Goal: Task Accomplishment & Management: Manage account settings

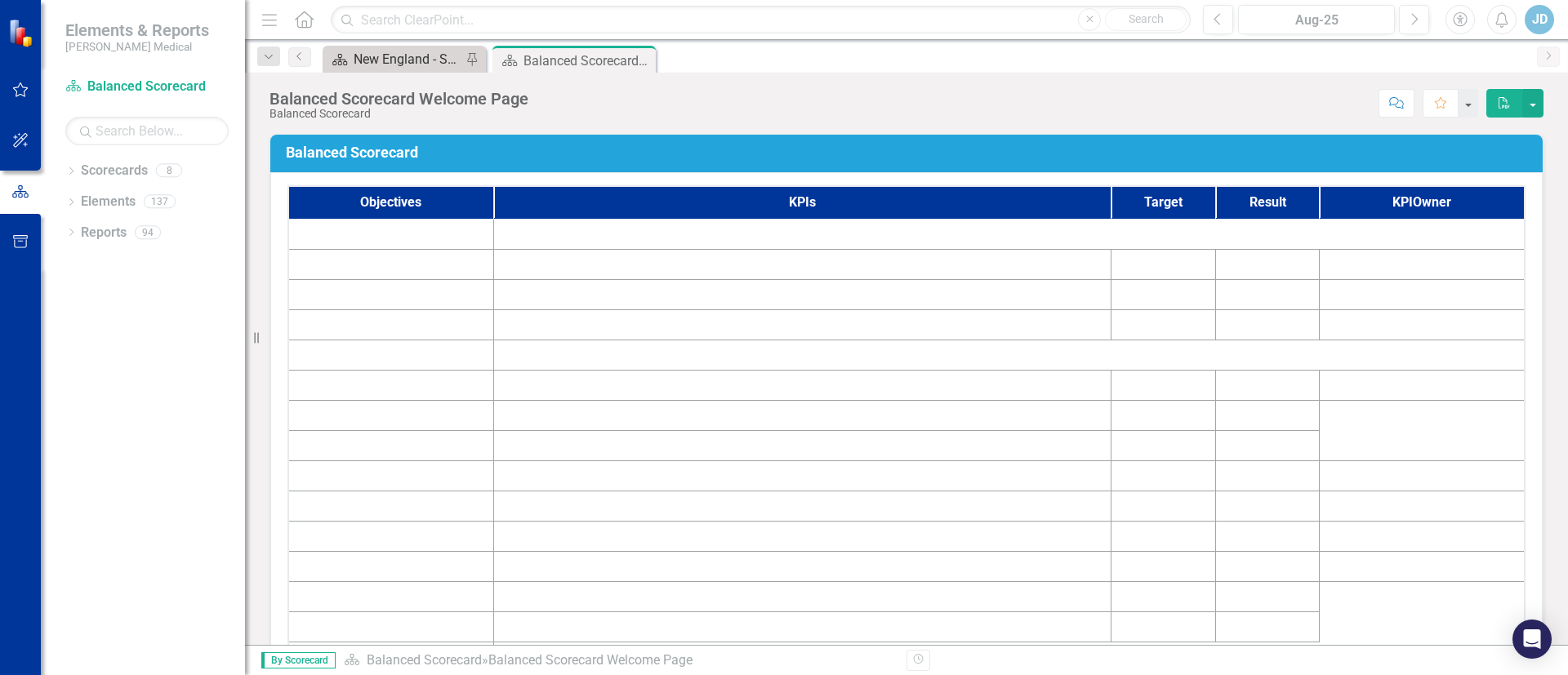
click at [375, 55] on div "New England - Sales - Overview Dashboard" at bounding box center [407, 59] width 107 height 21
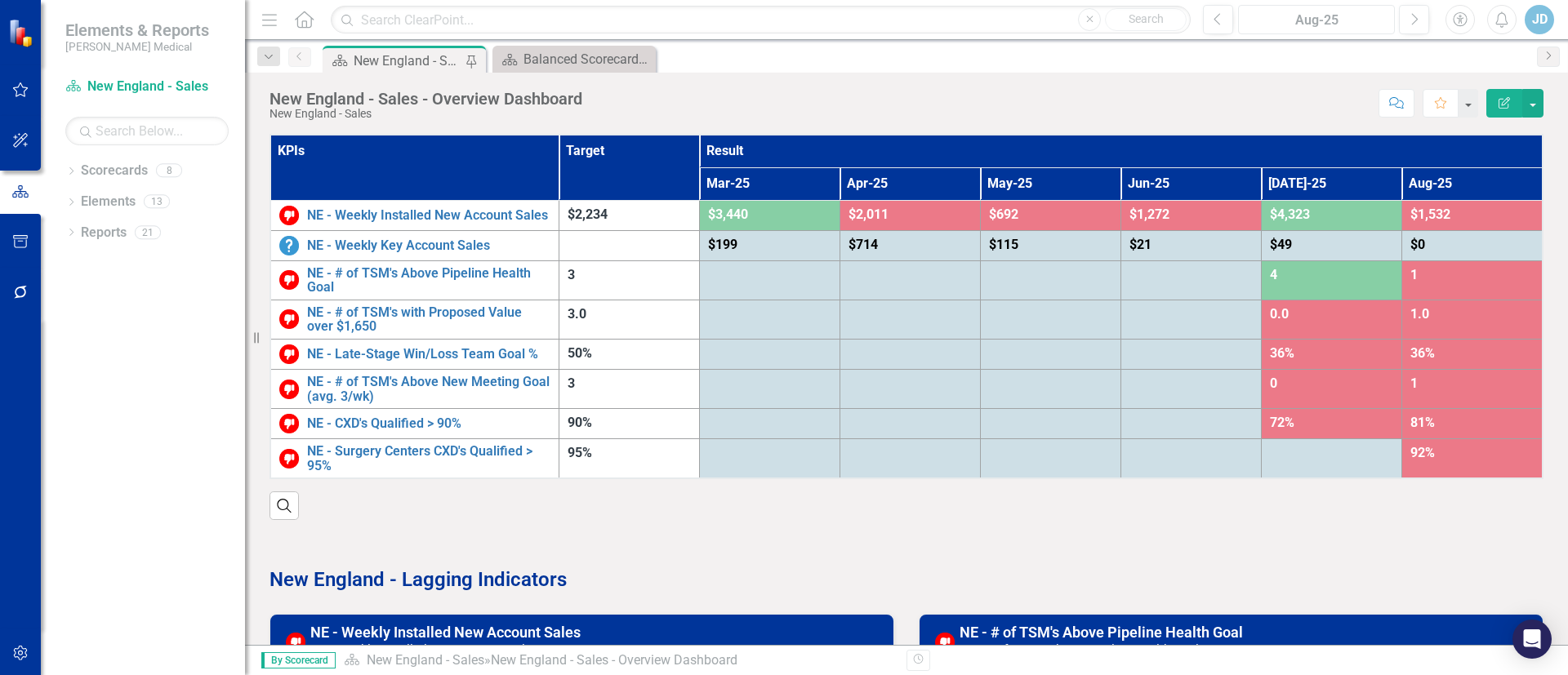
click at [1328, 20] on div "Aug-25" at bounding box center [1316, 21] width 145 height 20
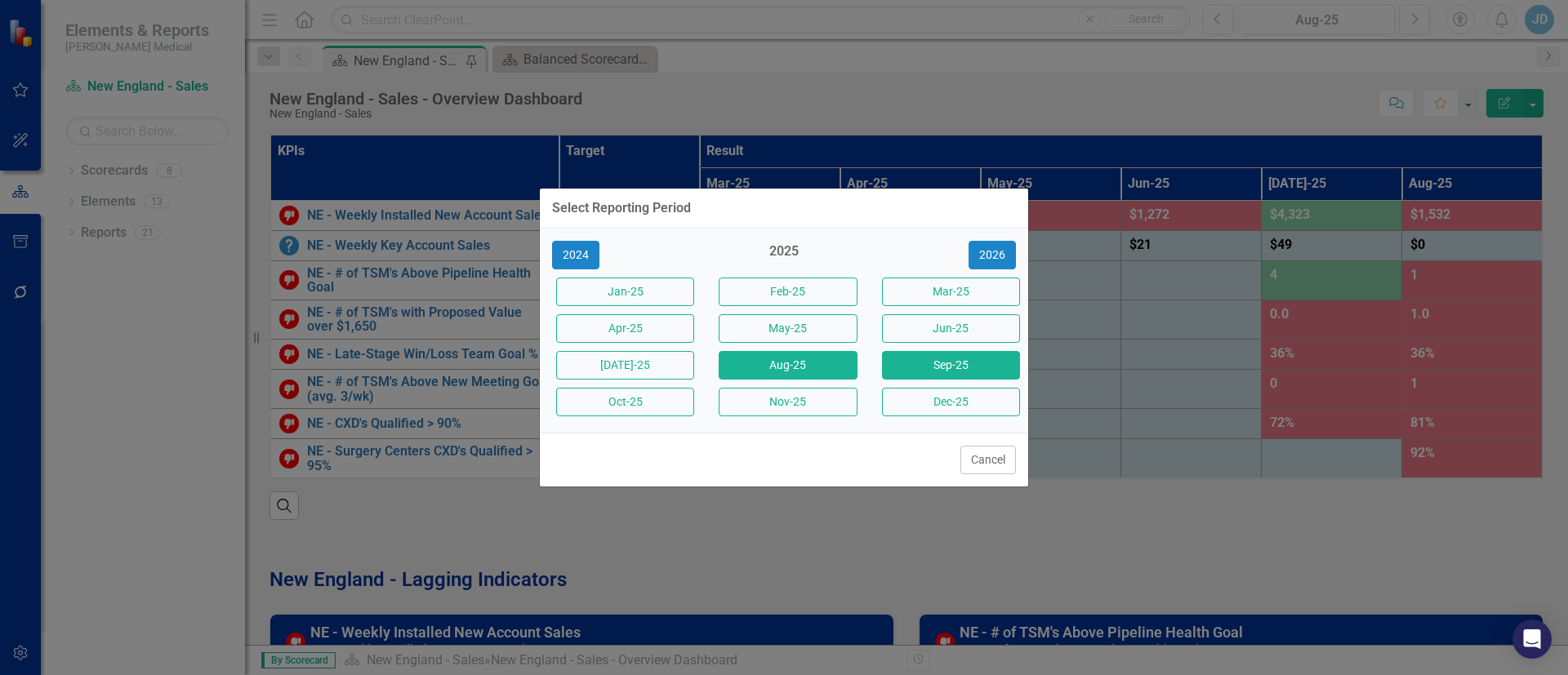
click at [932, 364] on button "Sep-25" at bounding box center [950, 365] width 138 height 29
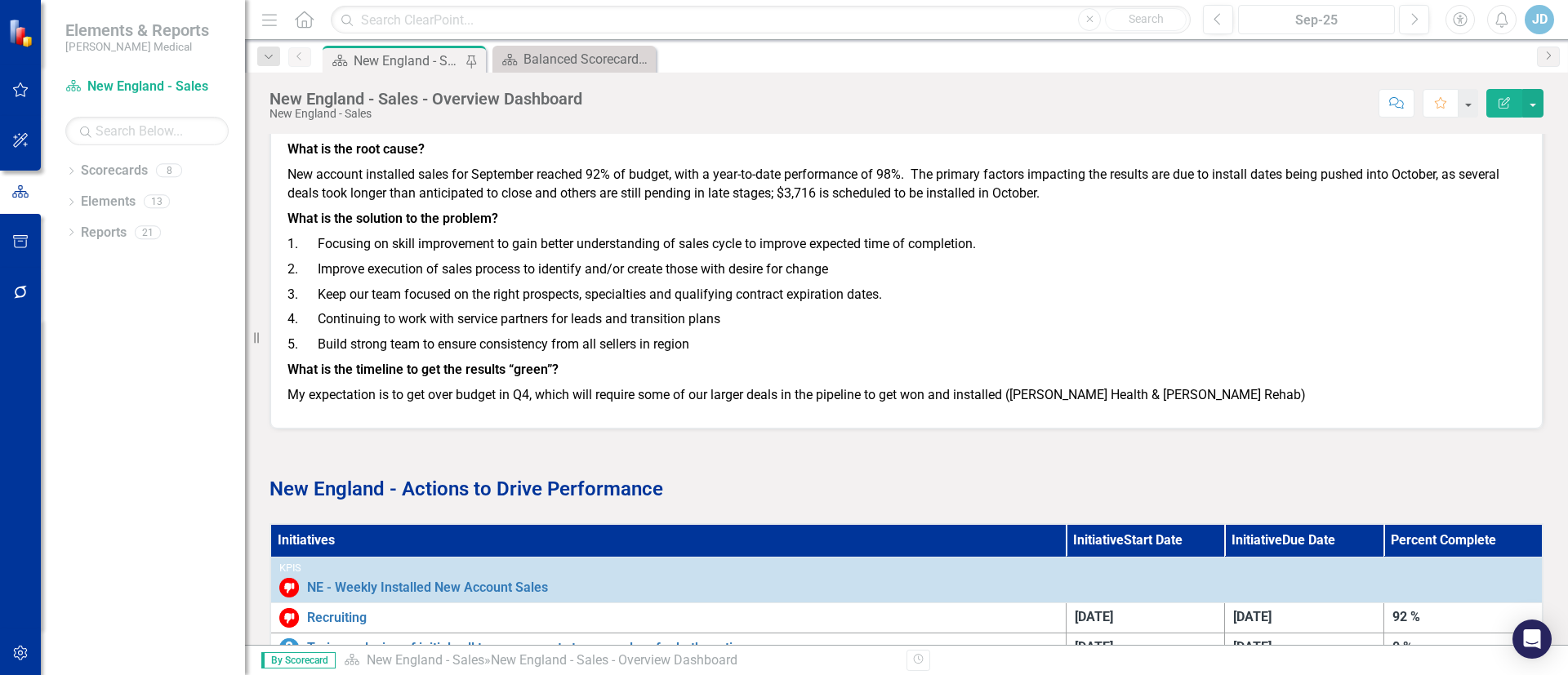
scroll to position [1956, 0]
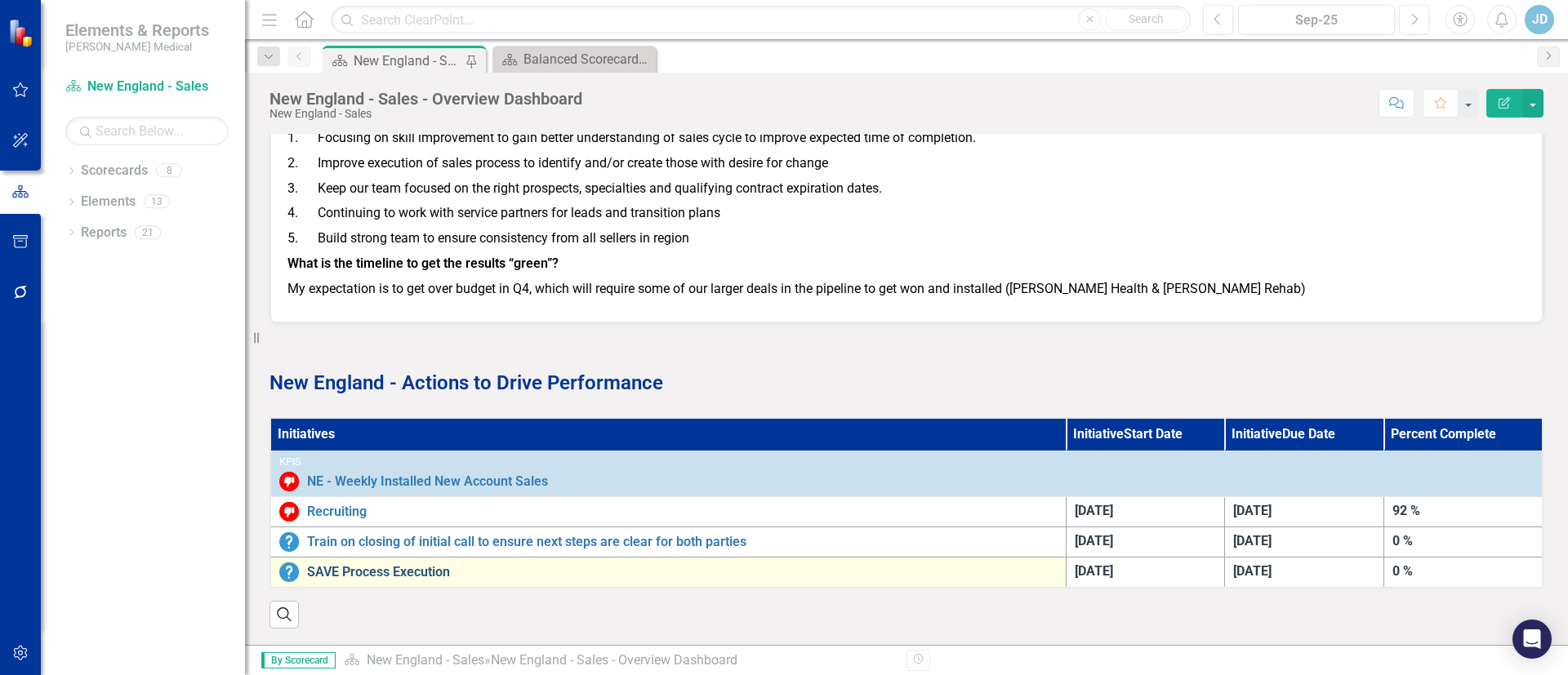
click at [360, 565] on link "SAVE Process Execution" at bounding box center [682, 573] width 750 height 15
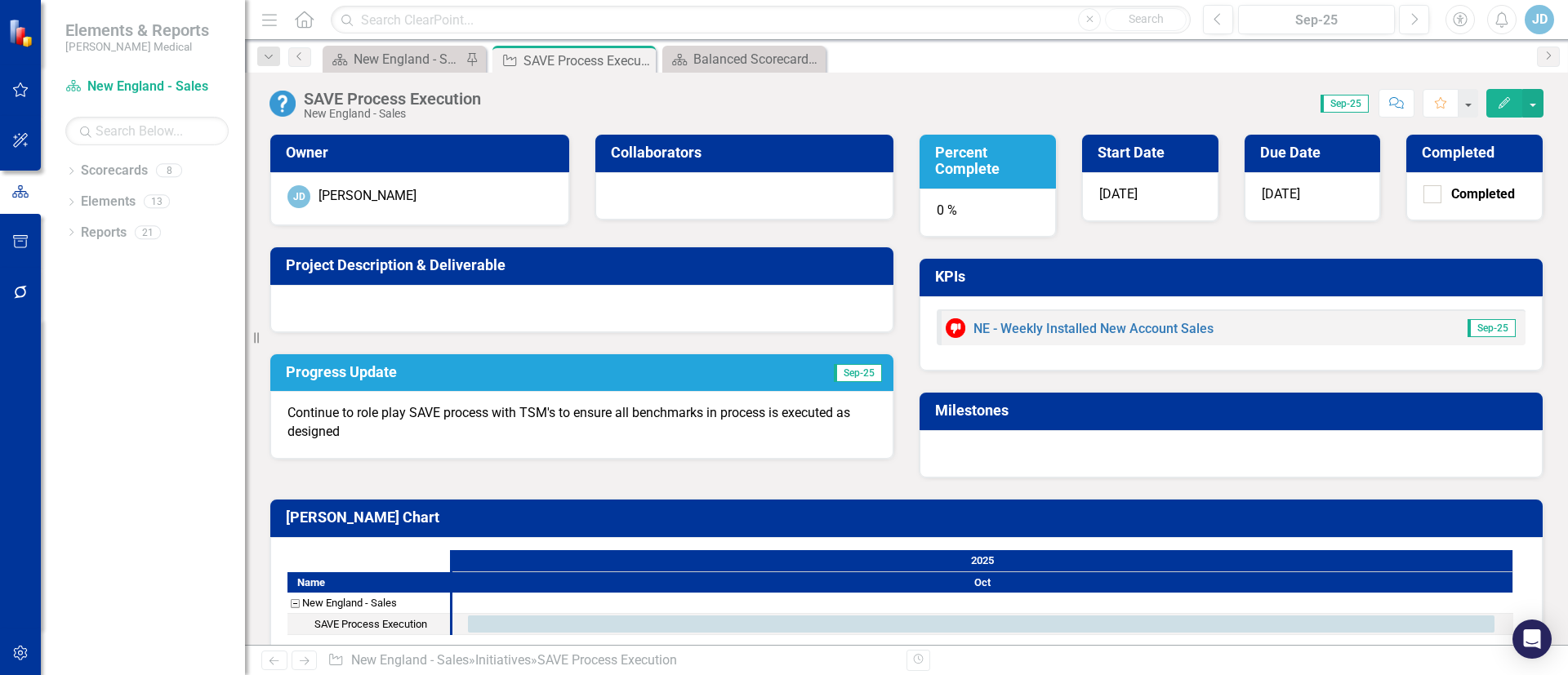
click at [440, 422] on p "Continue to role play SAVE process with TSM's to ensure all benchmarks in proce…" at bounding box center [582, 422] width 589 height 37
click at [445, 305] on div at bounding box center [582, 308] width 623 height 47
click at [446, 260] on h3 "Project Description & Deliverable" at bounding box center [584, 265] width 597 height 17
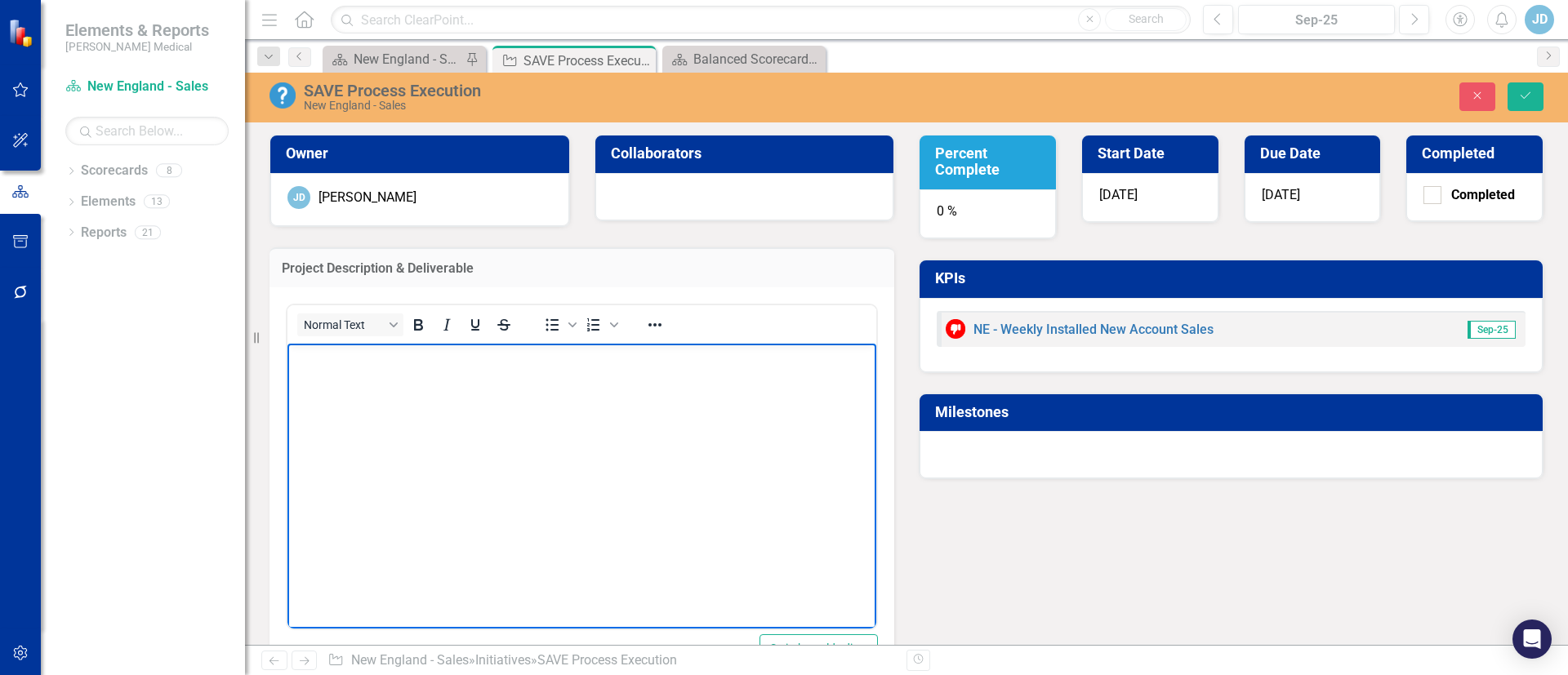
click at [373, 385] on body "Rich Text Area. Press ALT-0 for help." at bounding box center [582, 465] width 589 height 245
click at [666, 524] on body "TSM's show the ability to use SAVE process during outreaches to entice prospect…" at bounding box center [582, 465] width 589 height 245
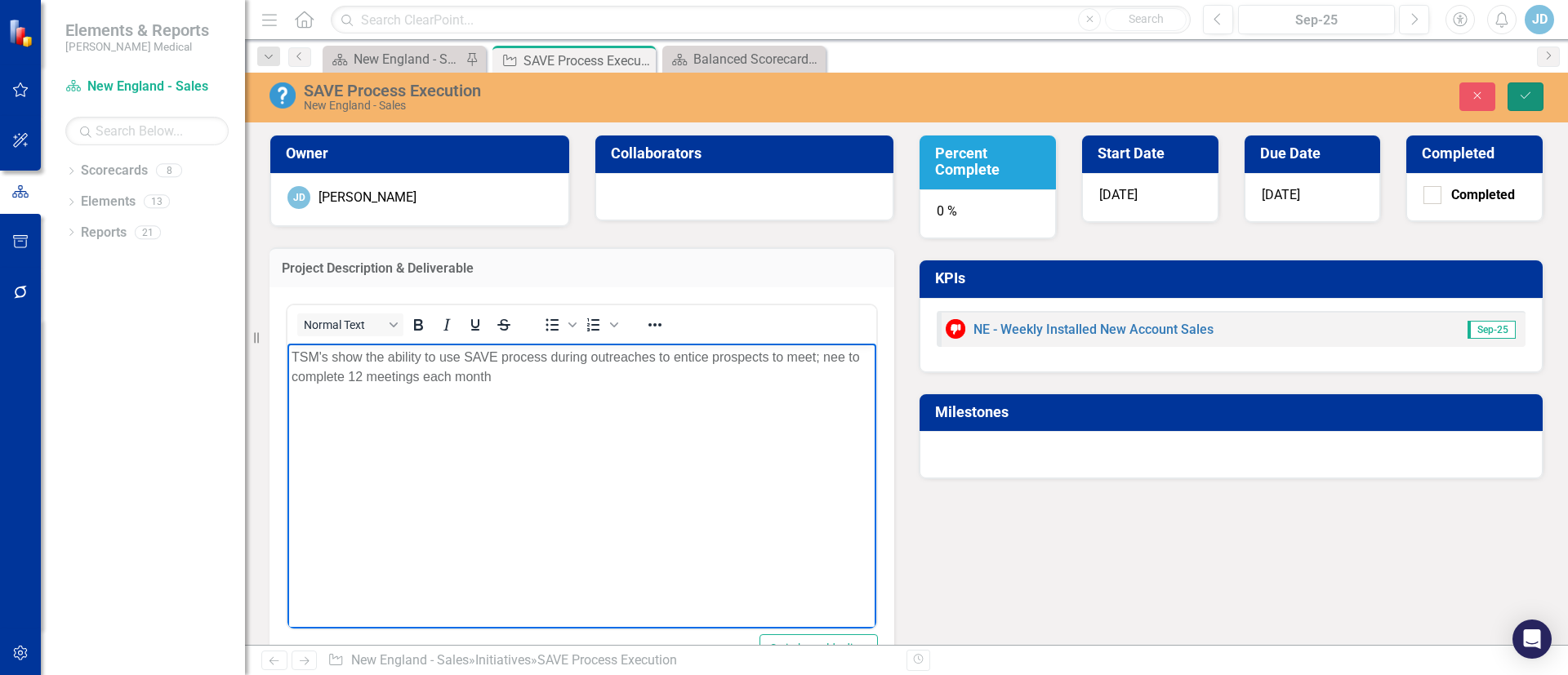
click at [1521, 93] on icon "Save" at bounding box center [1525, 96] width 15 height 12
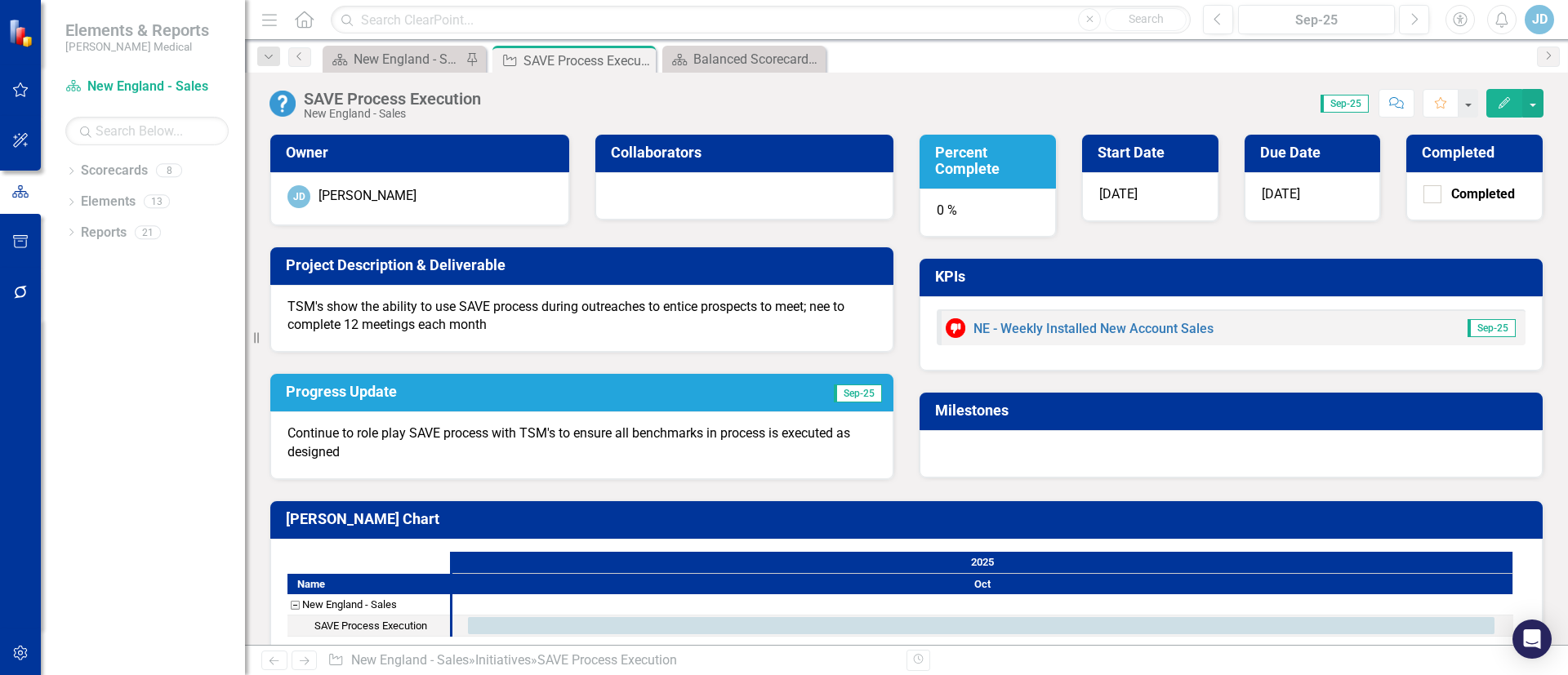
click at [1509, 102] on icon "Edit" at bounding box center [1504, 103] width 15 height 12
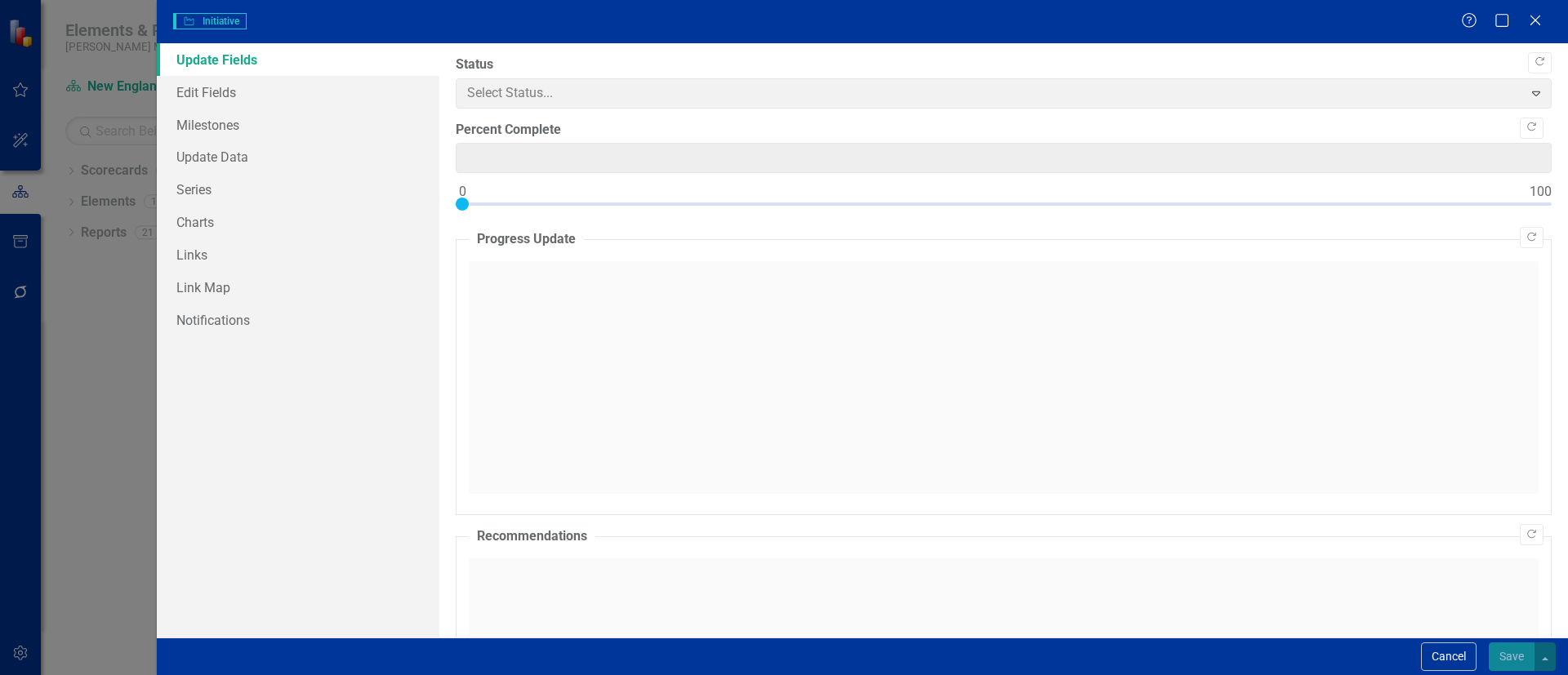
type input "0"
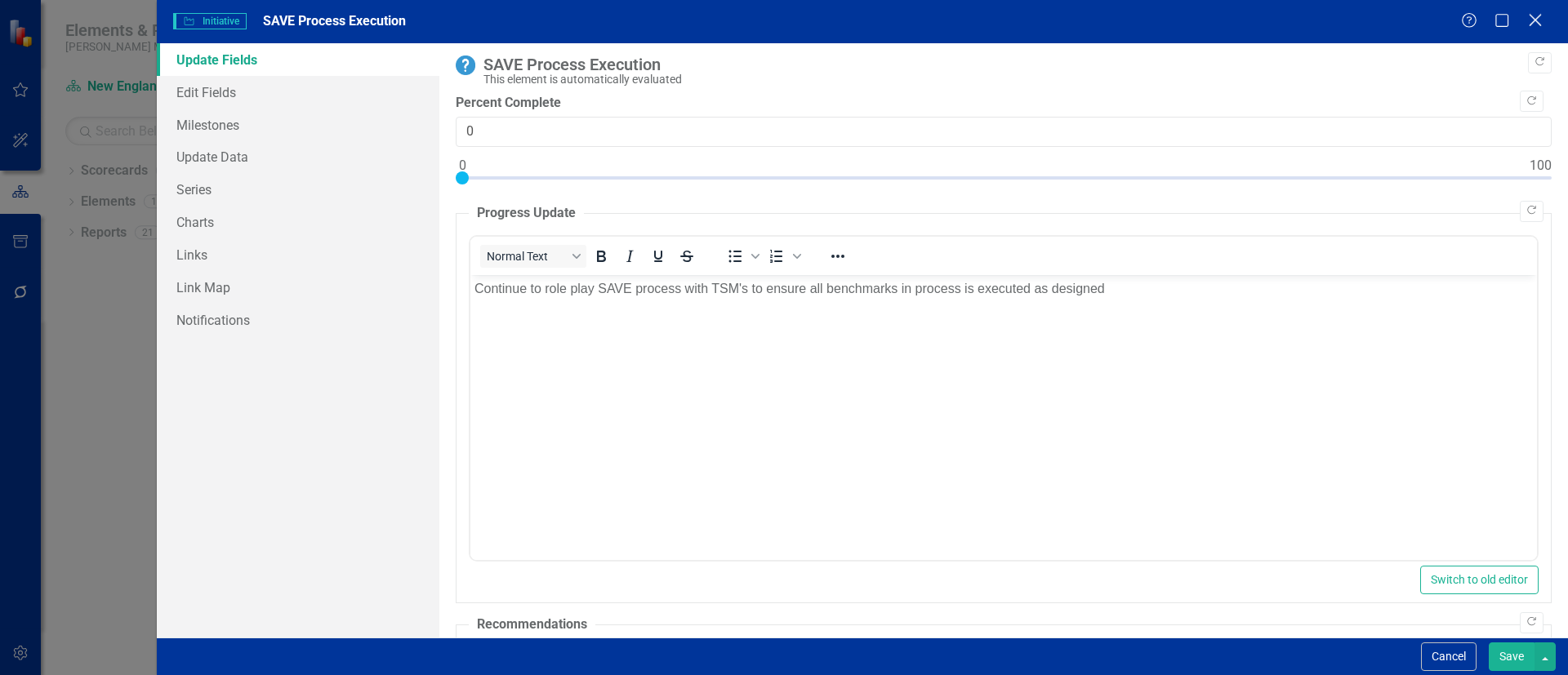
click at [1539, 27] on icon "Close" at bounding box center [1534, 20] width 21 height 16
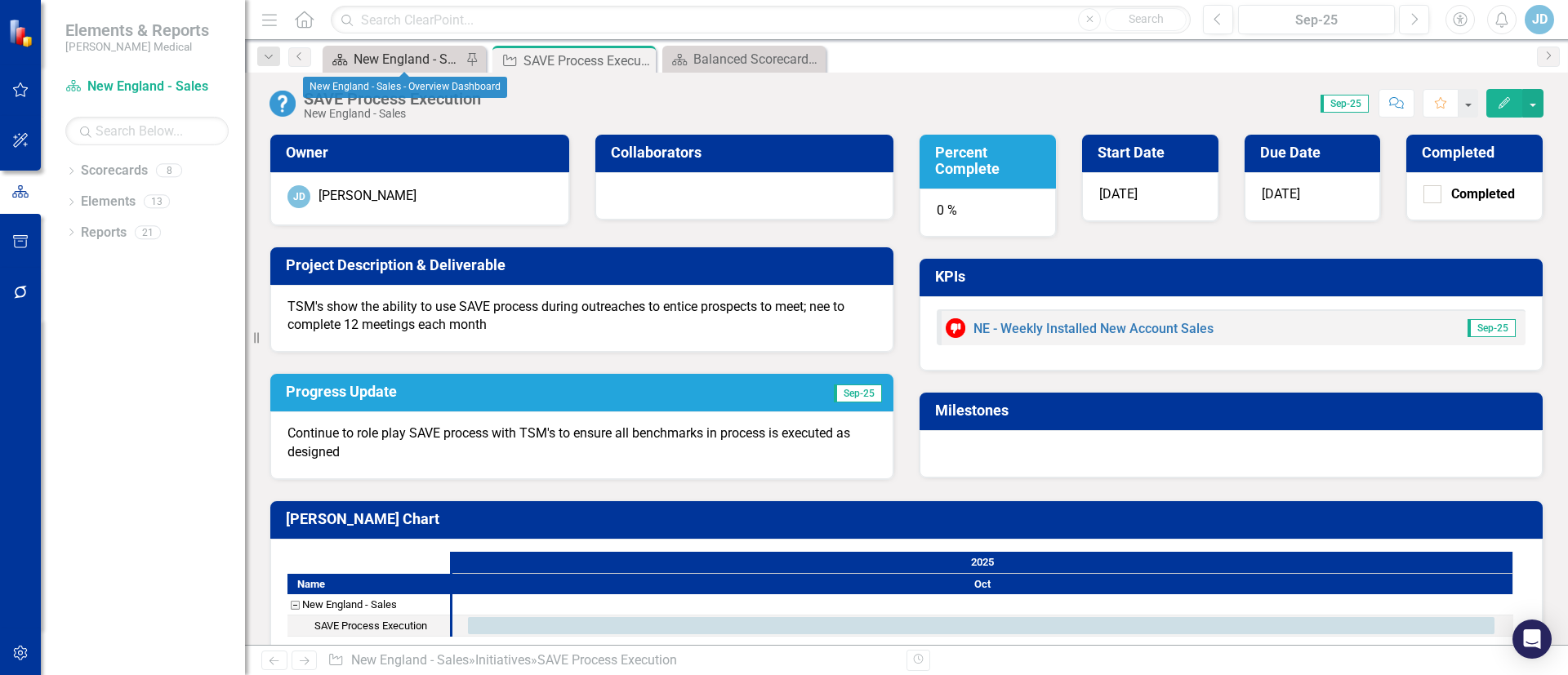
click at [342, 60] on icon "Scorecard" at bounding box center [340, 59] width 17 height 13
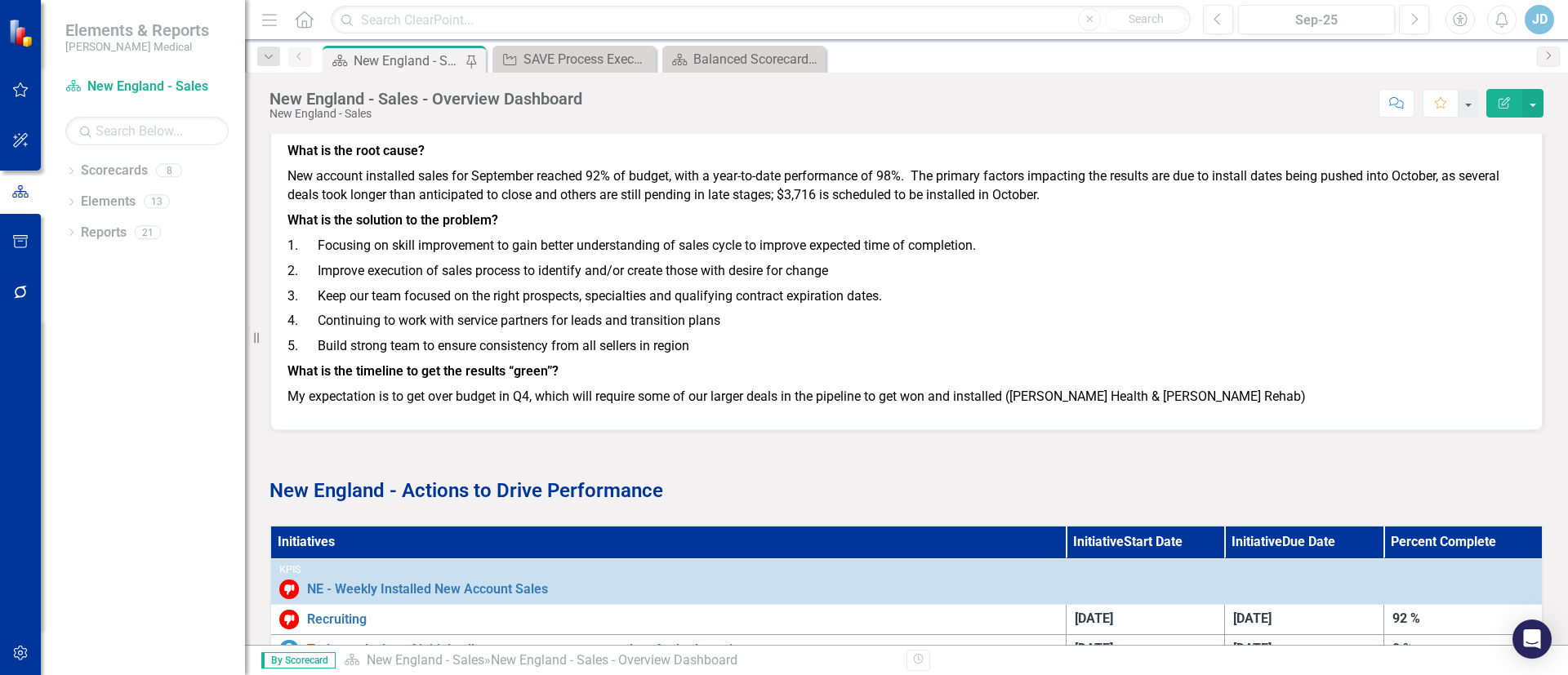
scroll to position [1956, 0]
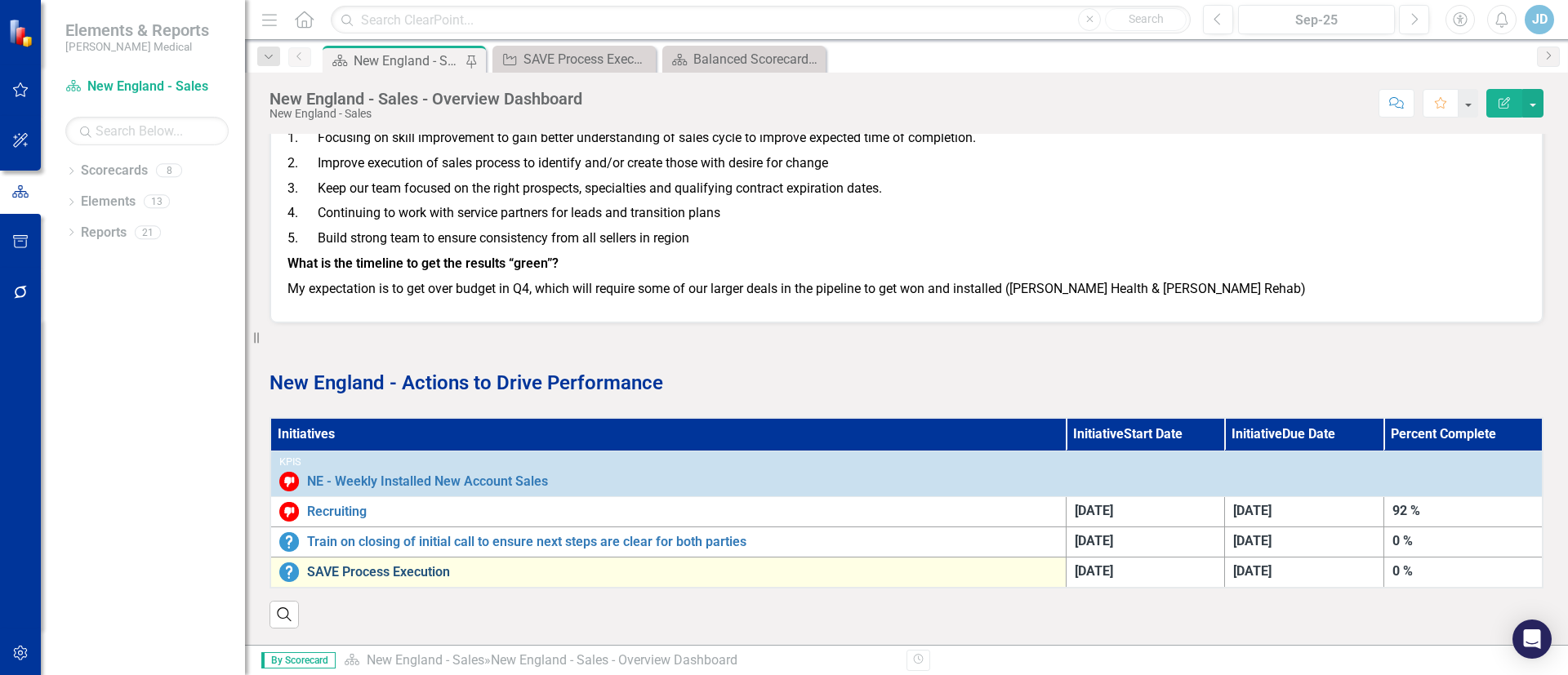
click at [394, 565] on link "SAVE Process Execution" at bounding box center [682, 573] width 750 height 15
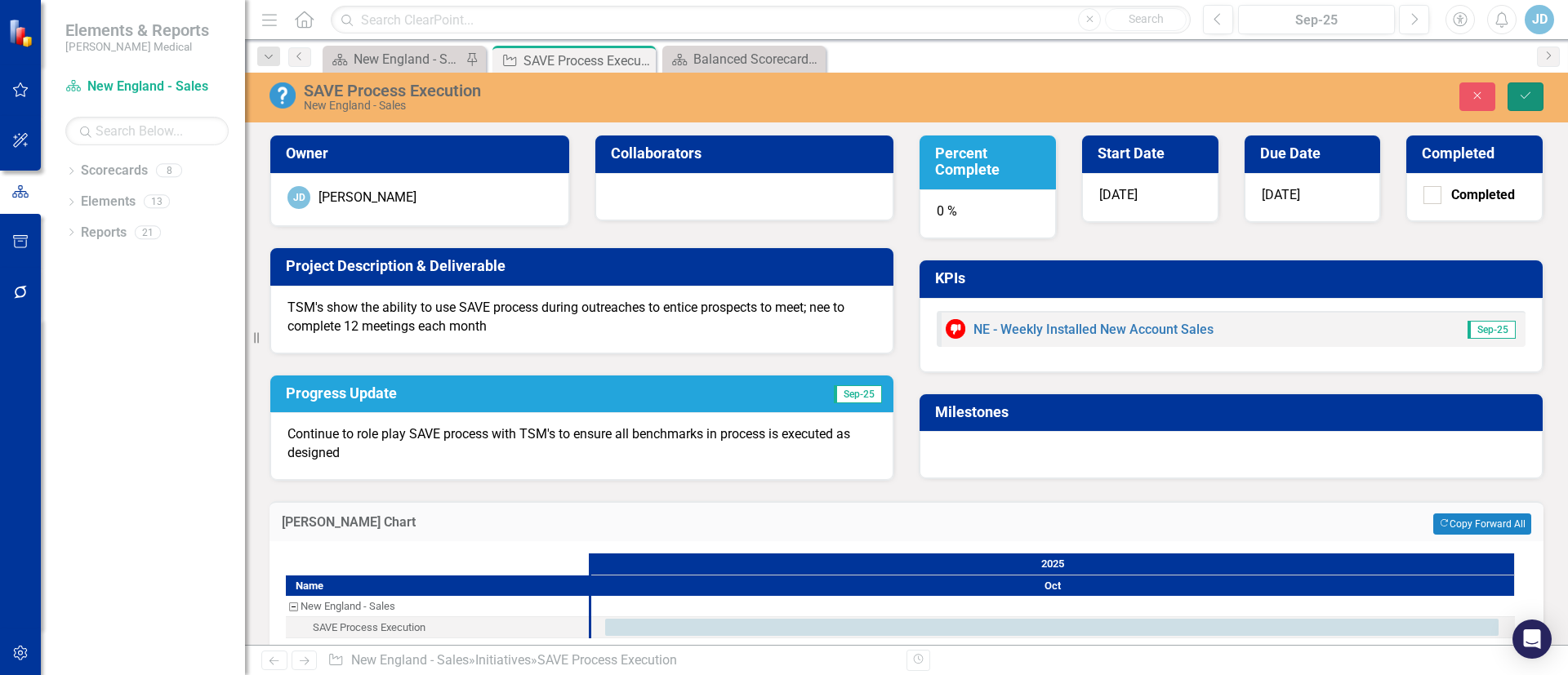
click at [1530, 90] on icon "Save" at bounding box center [1525, 96] width 15 height 12
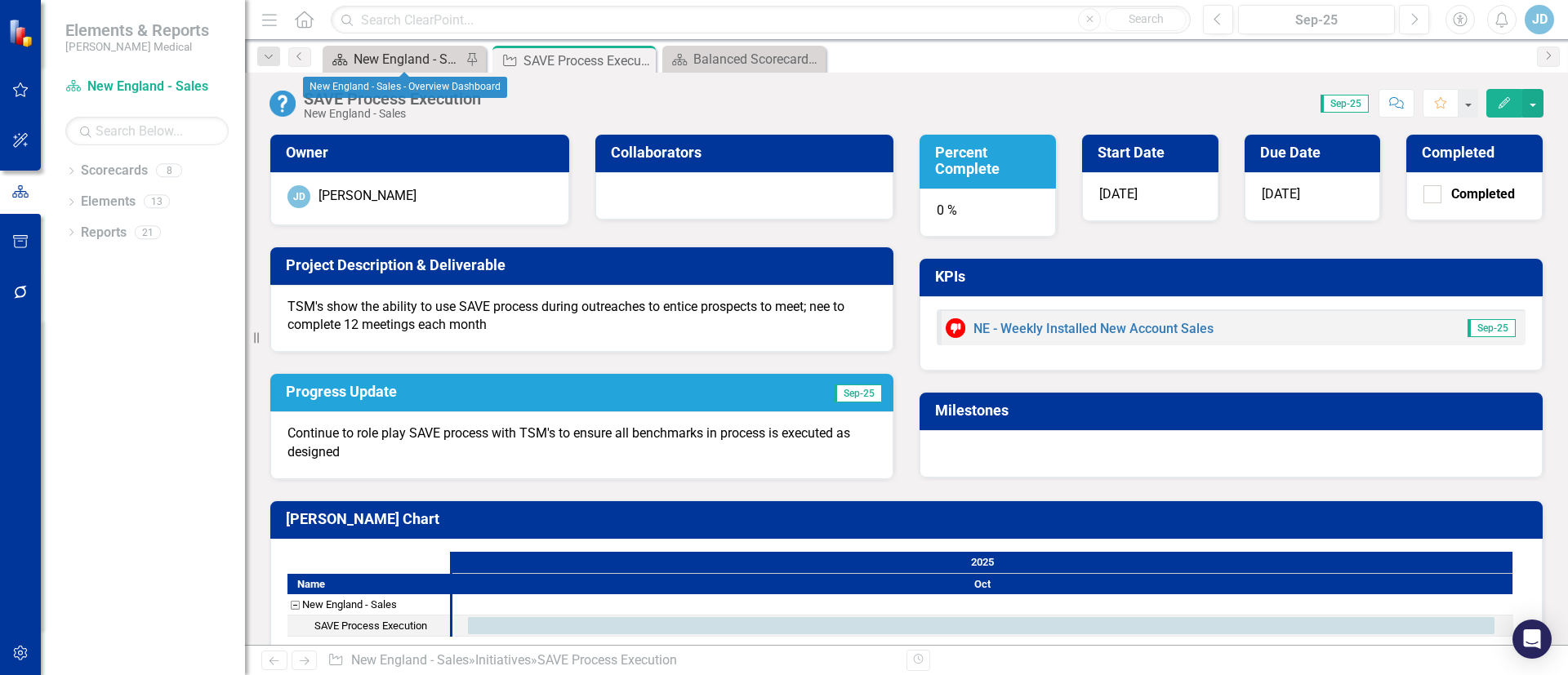
click at [402, 64] on div "New England - Sales - Overview Dashboard" at bounding box center [407, 59] width 107 height 21
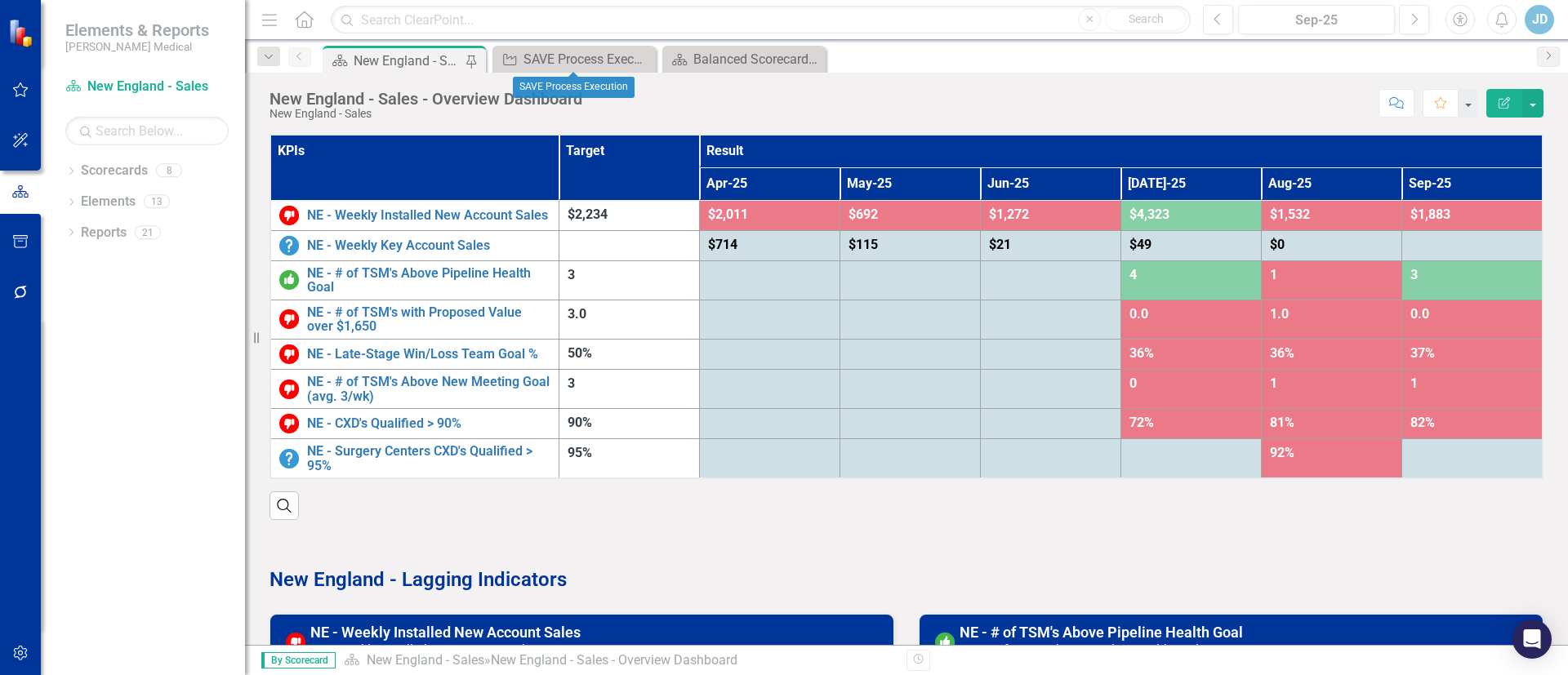
drag, startPoint x: 644, startPoint y: 59, endPoint x: 683, endPoint y: 95, distance: 53.1
click at [0, 0] on icon "Close" at bounding box center [0, 0] width 0 height 0
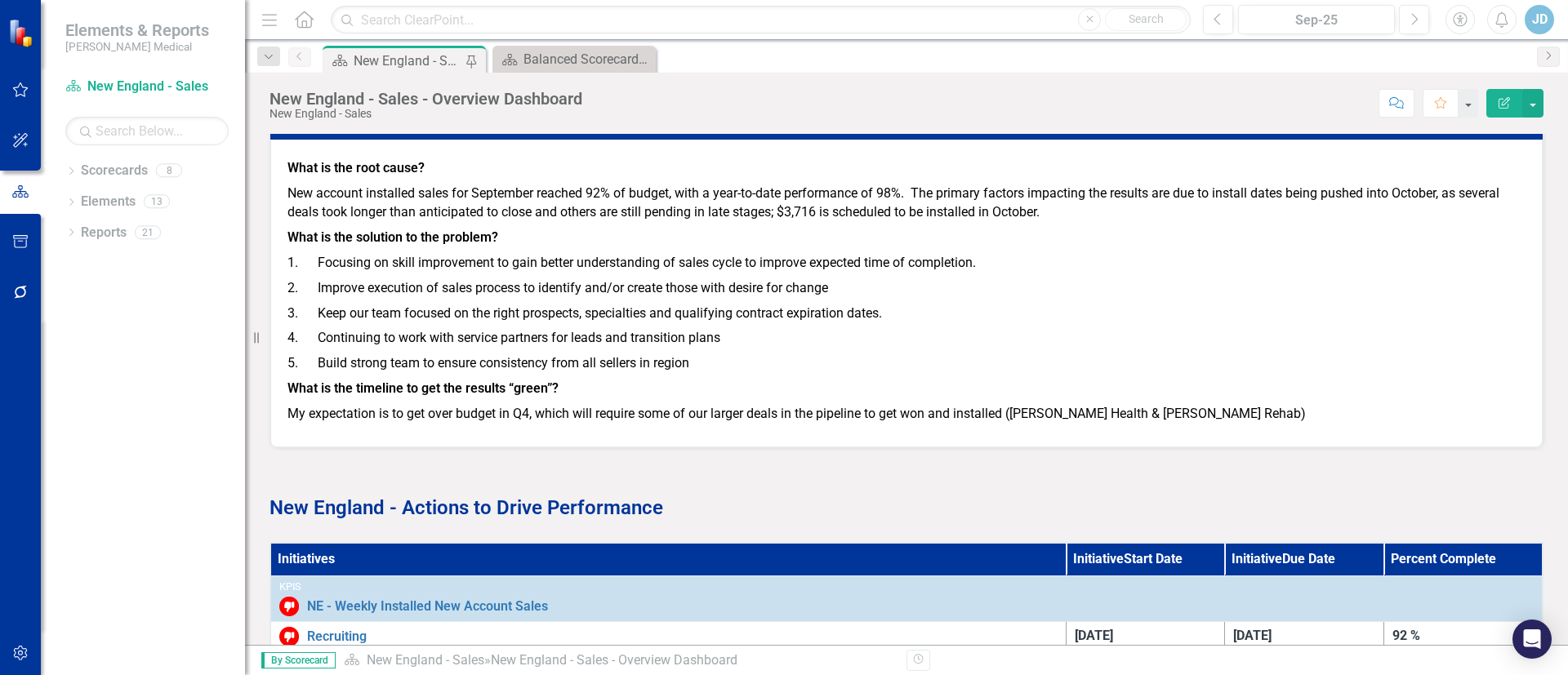
scroll to position [1956, 0]
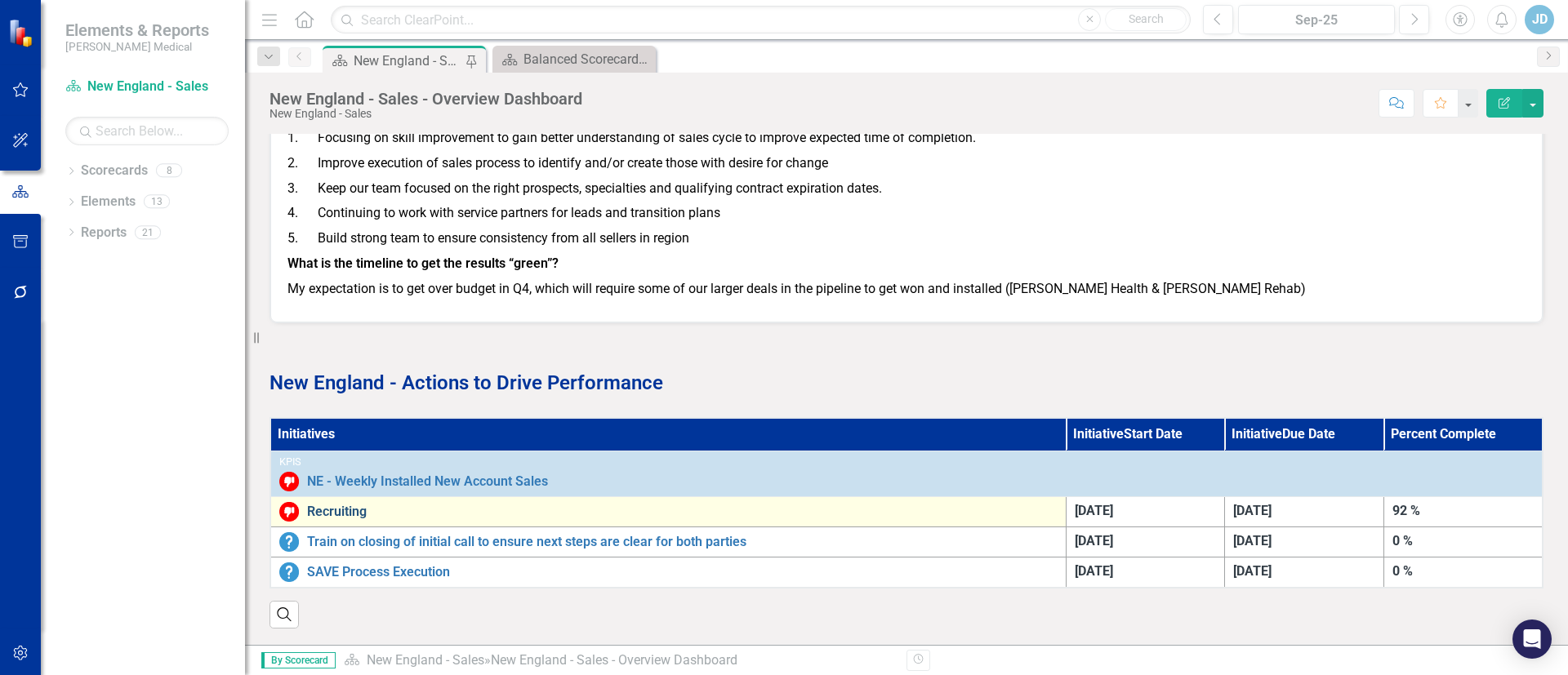
click at [335, 505] on link "Recruiting" at bounding box center [682, 512] width 750 height 15
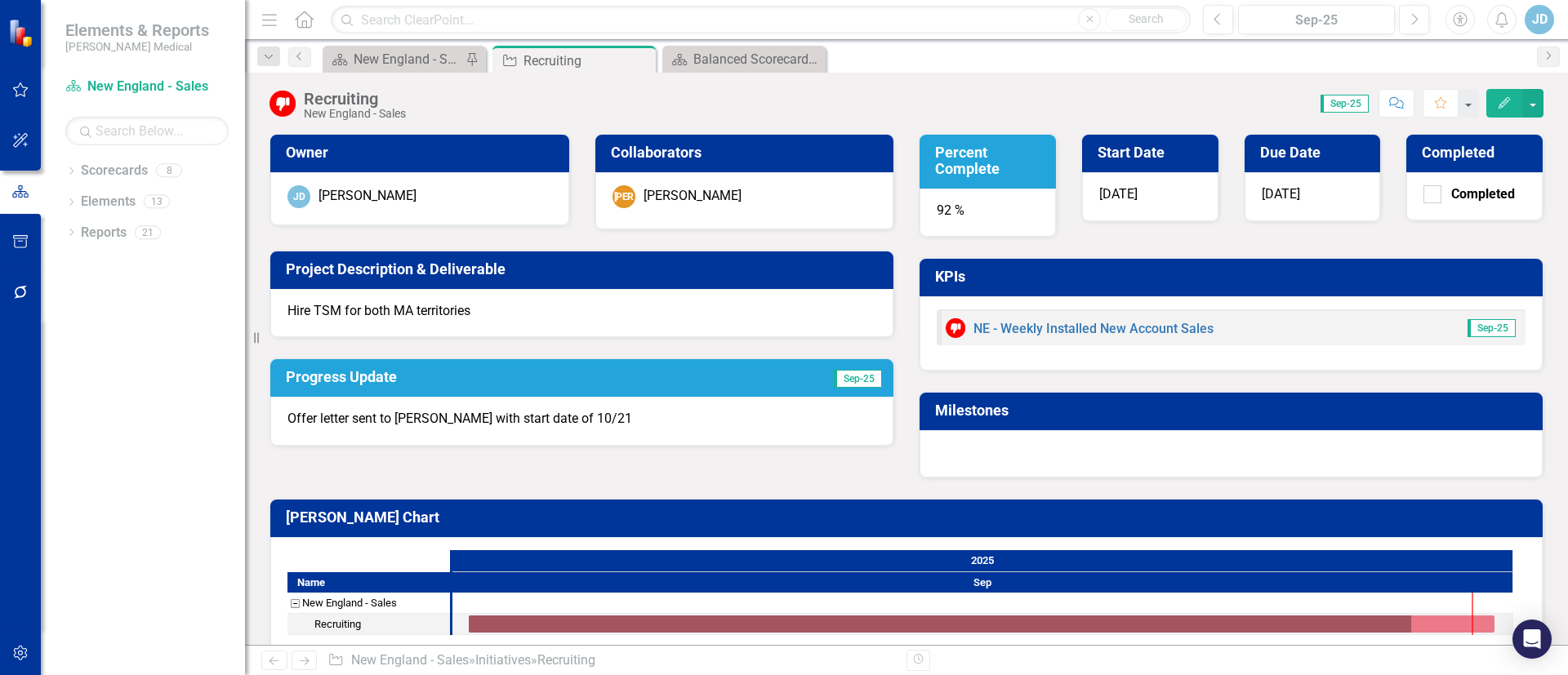
click at [617, 418] on p "Offer letter sent to [PERSON_NAME] with start date of 10/21" at bounding box center [582, 419] width 589 height 19
click at [577, 424] on p "Offer letter sent to [PERSON_NAME] with start date of 10/21" at bounding box center [582, 419] width 589 height 19
click at [525, 417] on p "Offer letter sent to [PERSON_NAME] with start date of 10/21" at bounding box center [582, 419] width 589 height 19
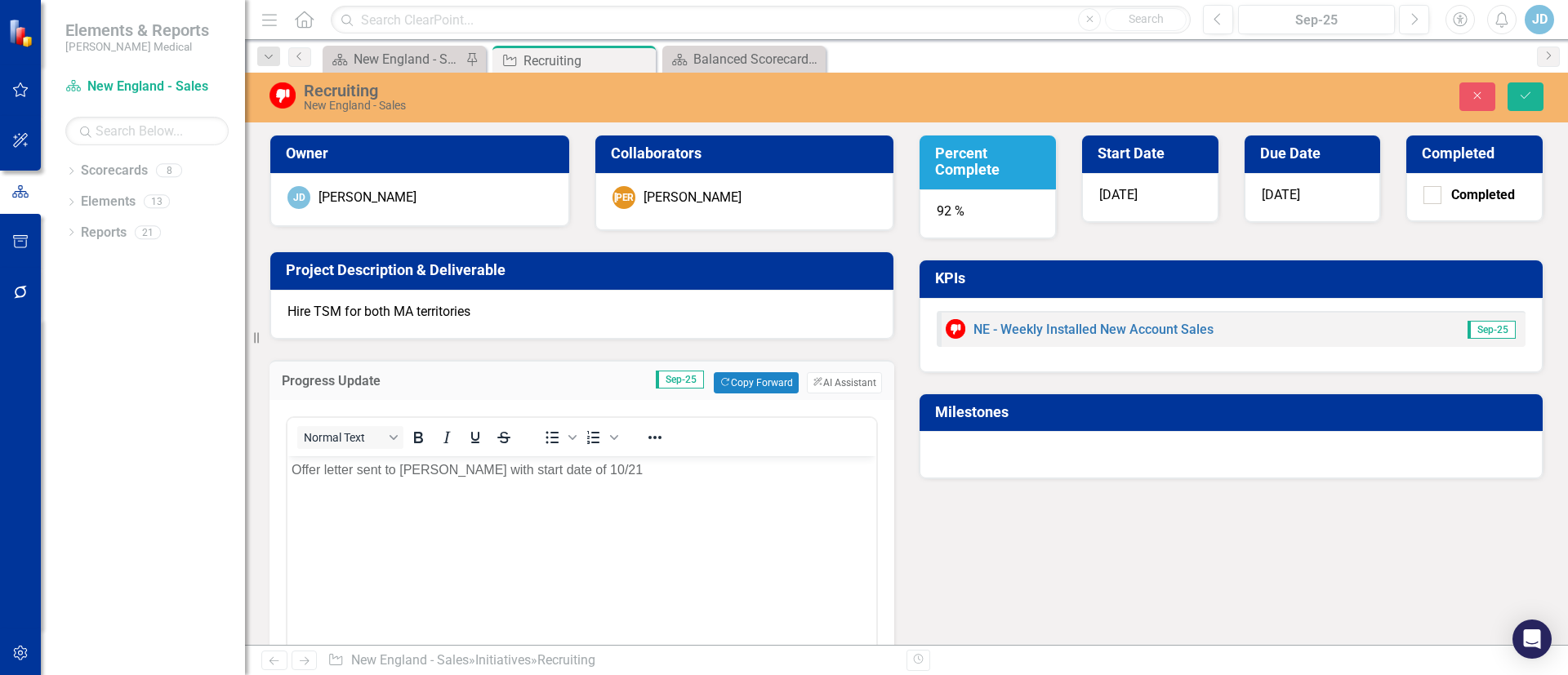
click at [611, 472] on p "Offer letter sent to [PERSON_NAME] with start date of 10/21" at bounding box center [582, 469] width 581 height 20
click at [978, 212] on div "92 %" at bounding box center [987, 213] width 136 height 49
click at [951, 205] on div "92 %" at bounding box center [987, 213] width 136 height 49
click at [951, 169] on h3 "Percent Complete" at bounding box center [991, 162] width 111 height 33
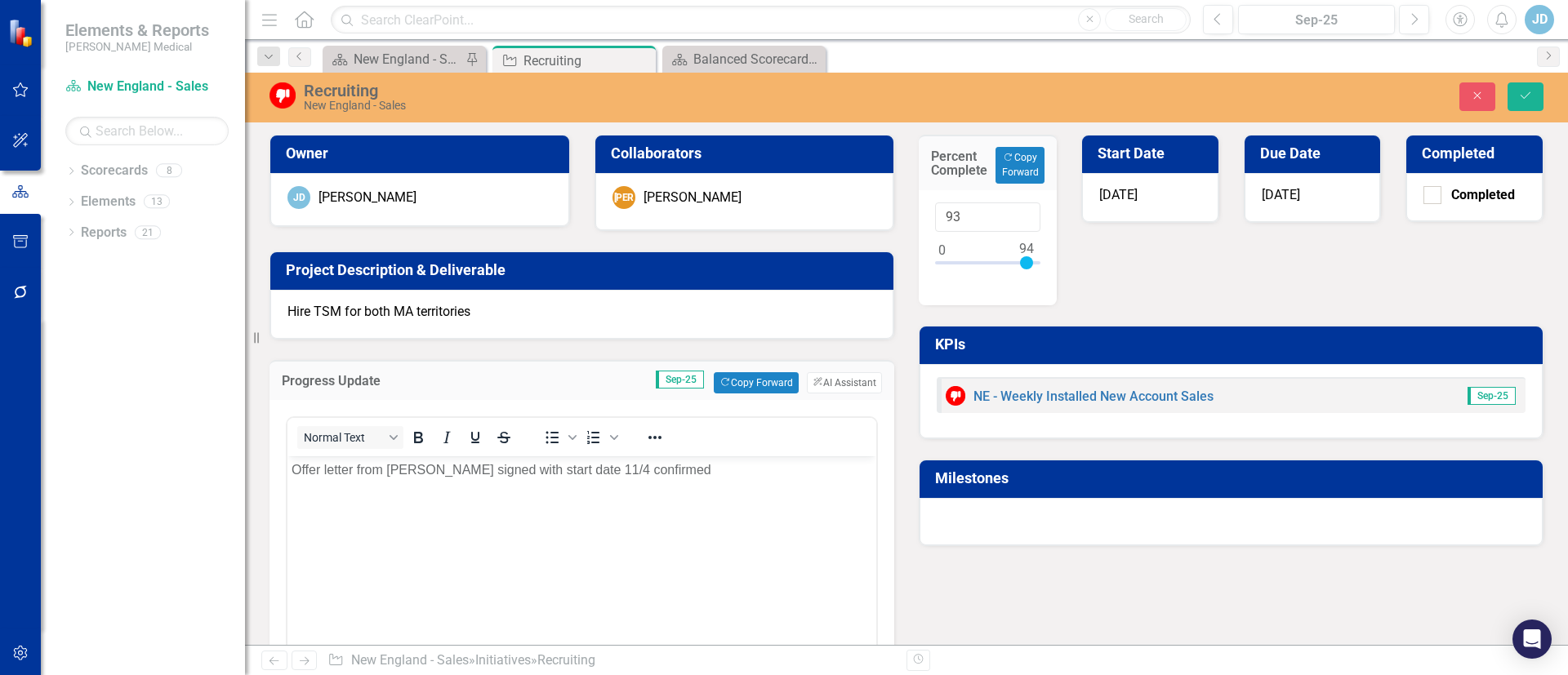
type input "96"
click at [1023, 261] on div at bounding box center [1029, 263] width 13 height 13
click at [1252, 264] on div "Percent Complete Copy Forward Copy Forward 96 Start Date [DATE] Due Date [DATE]…" at bounding box center [1231, 330] width 649 height 432
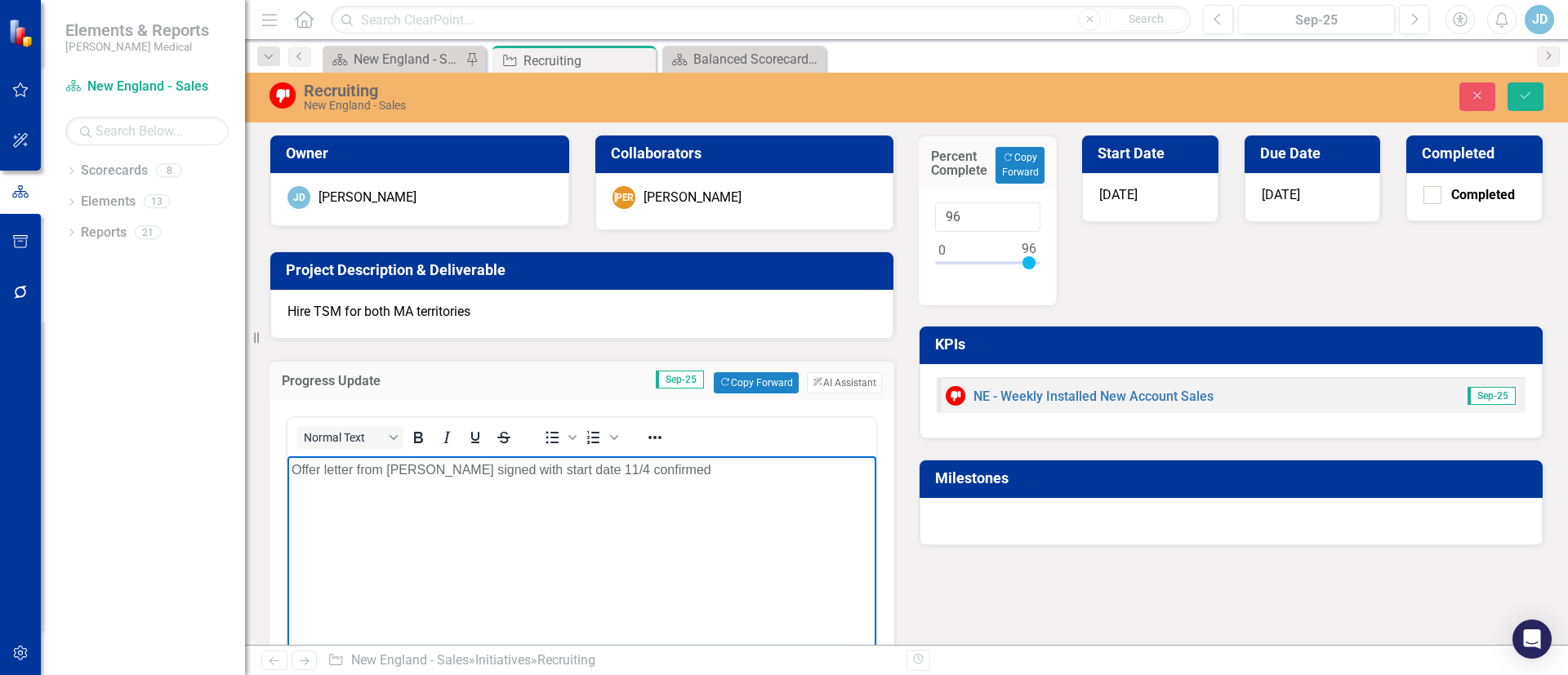
click at [606, 611] on body "Offer letter from [PERSON_NAME] signed with start date 11/4 confirmed" at bounding box center [582, 578] width 589 height 245
click at [710, 473] on p "Offer letter from [PERSON_NAME] signed with start date 11/4 confirmed" at bounding box center [582, 469] width 581 height 20
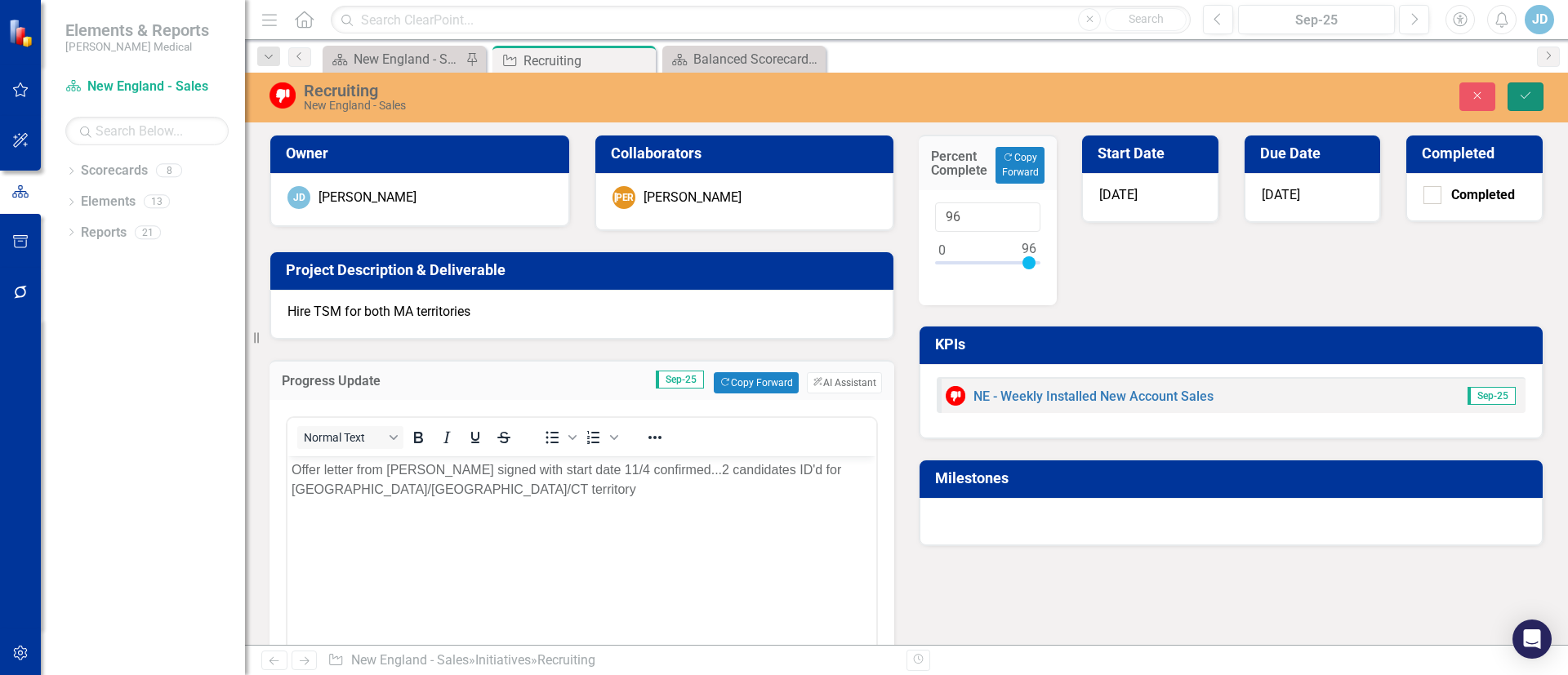
click at [1524, 102] on button "Save" at bounding box center [1524, 97] width 36 height 29
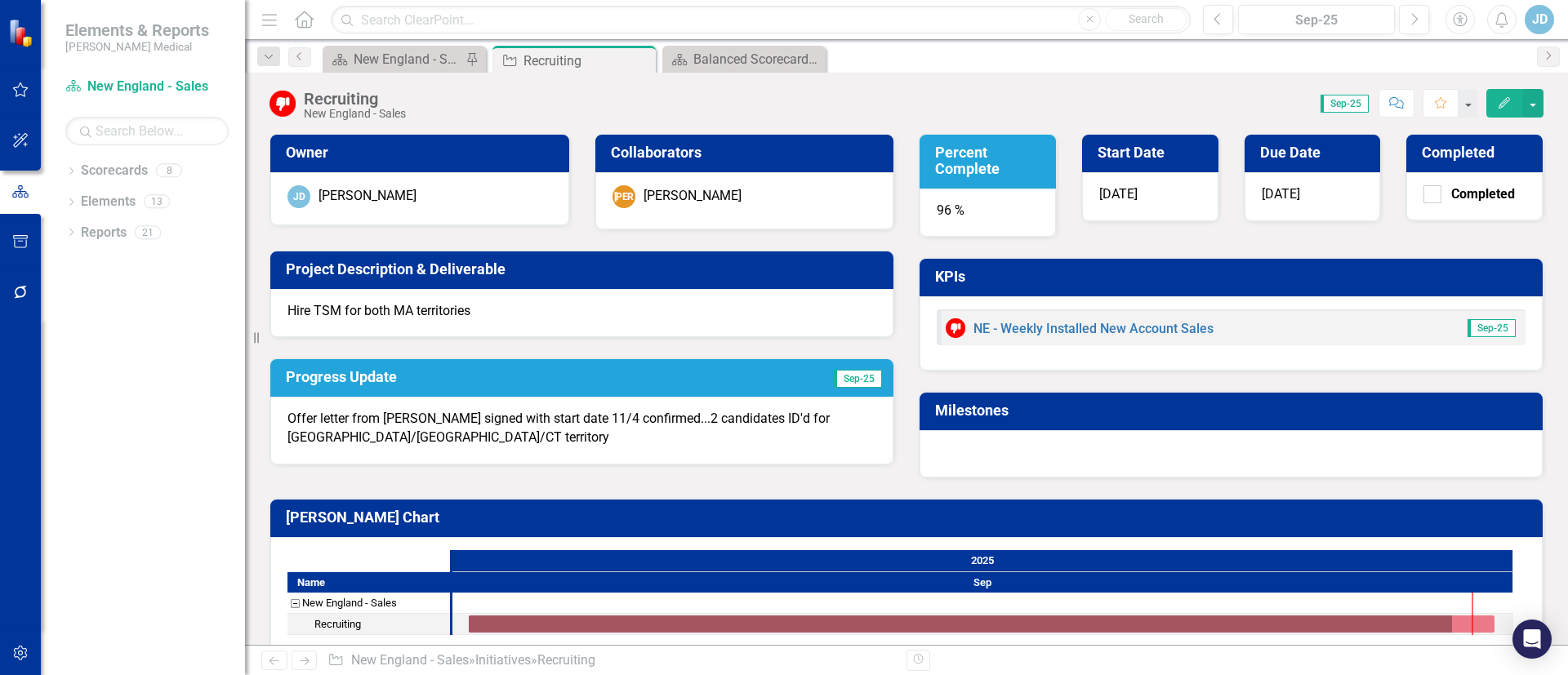
click at [1508, 102] on icon "Edit" at bounding box center [1504, 103] width 15 height 12
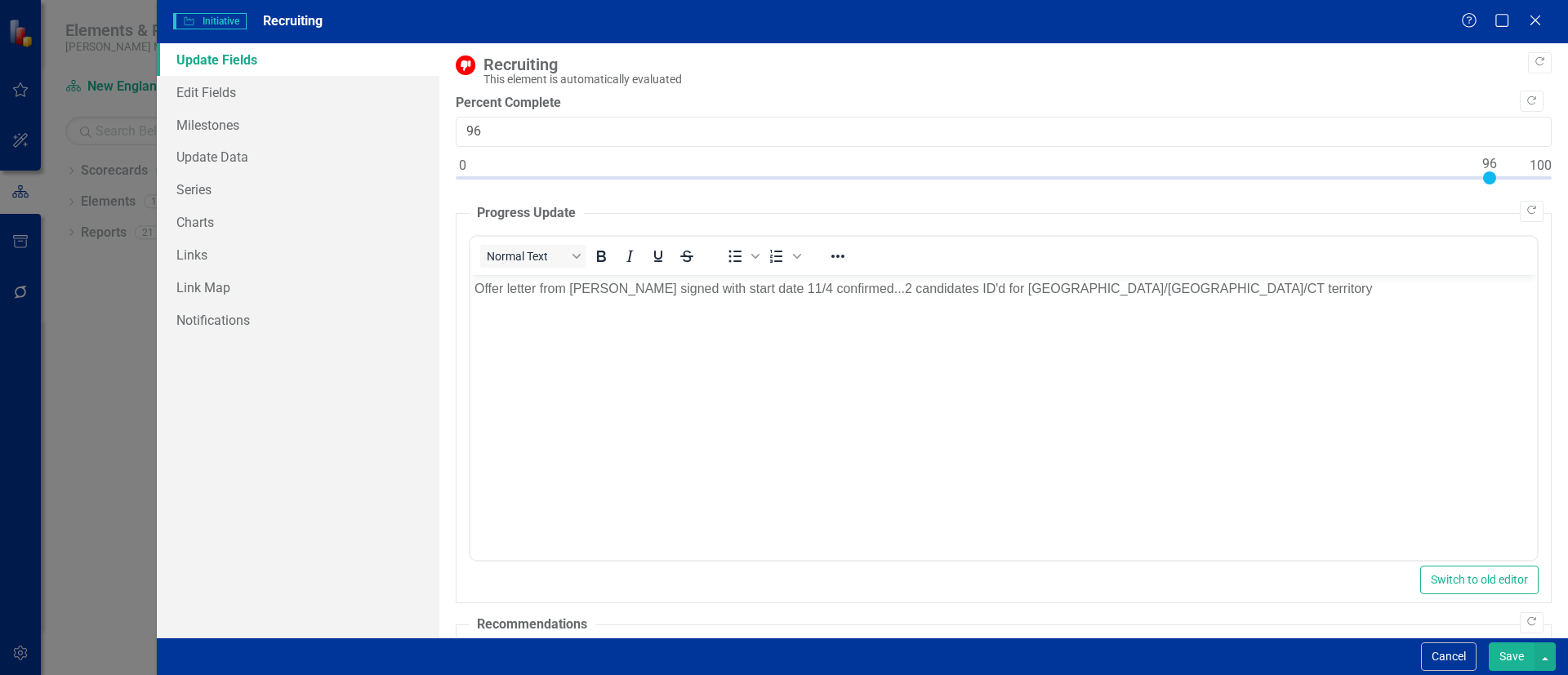
click at [1536, 23] on icon "Close" at bounding box center [1535, 21] width 17 height 13
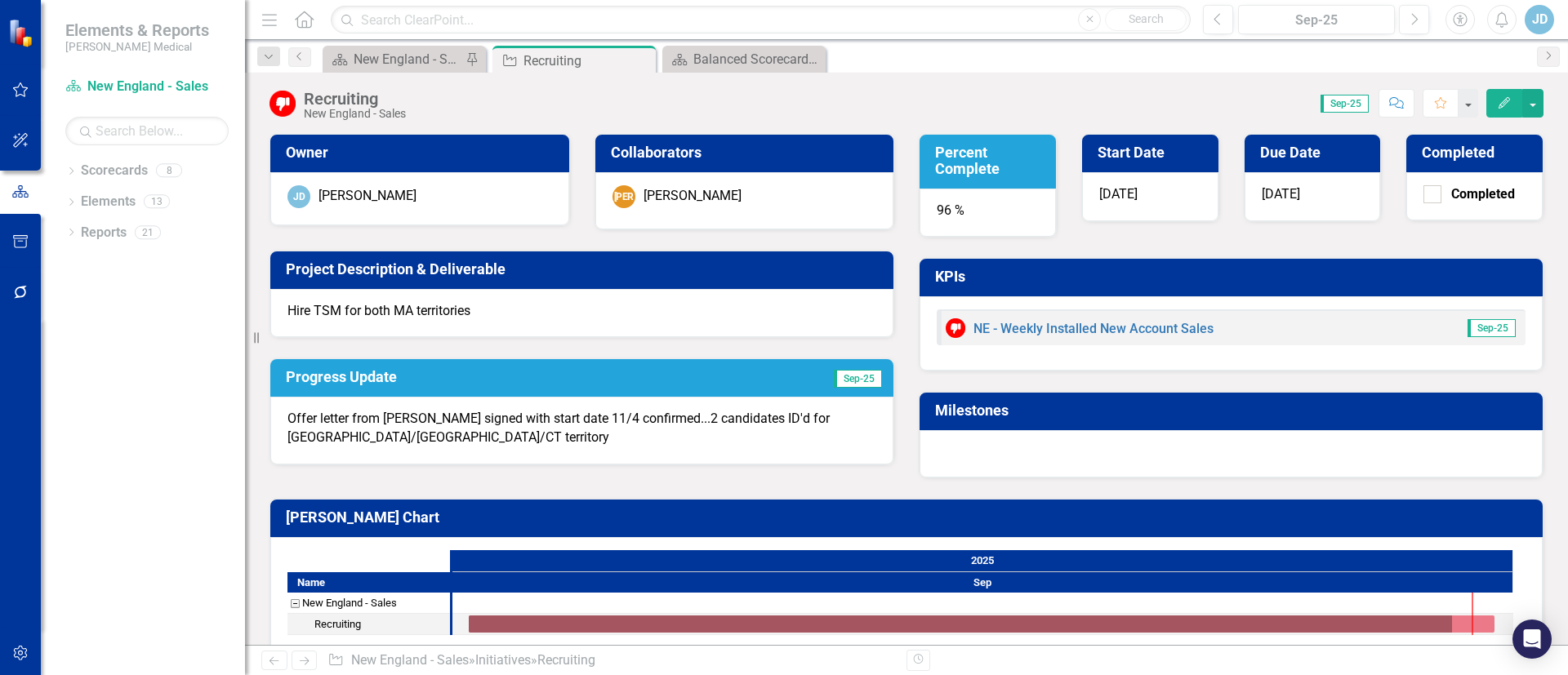
click at [948, 482] on div "[PERSON_NAME] Chart Name [GEOGRAPHIC_DATA] - Sales Recruiting [DATE]" at bounding box center [905, 565] width 1298 height 174
click at [386, 56] on div "New England - Sales - Overview Dashboard" at bounding box center [407, 59] width 107 height 21
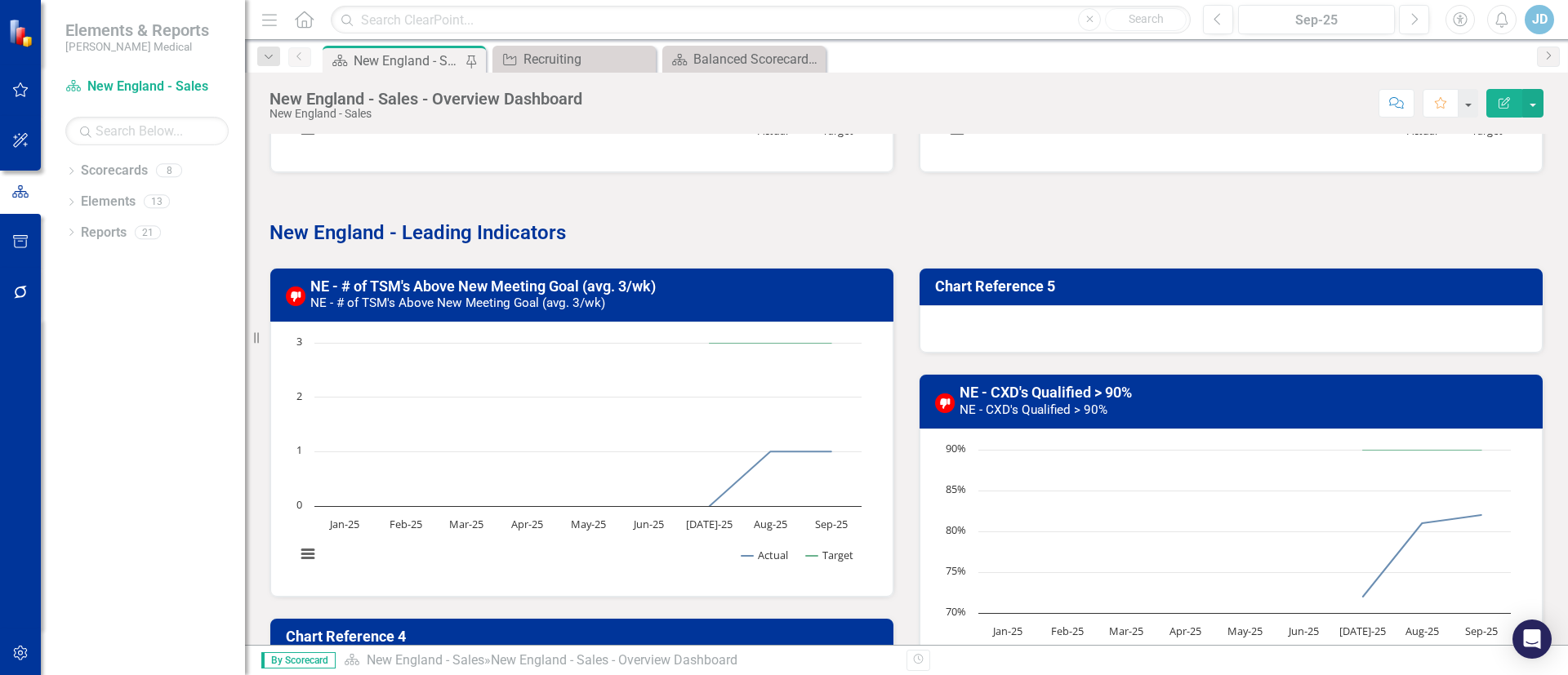
scroll to position [486, 0]
